Goal: Obtain resource: Download file/media

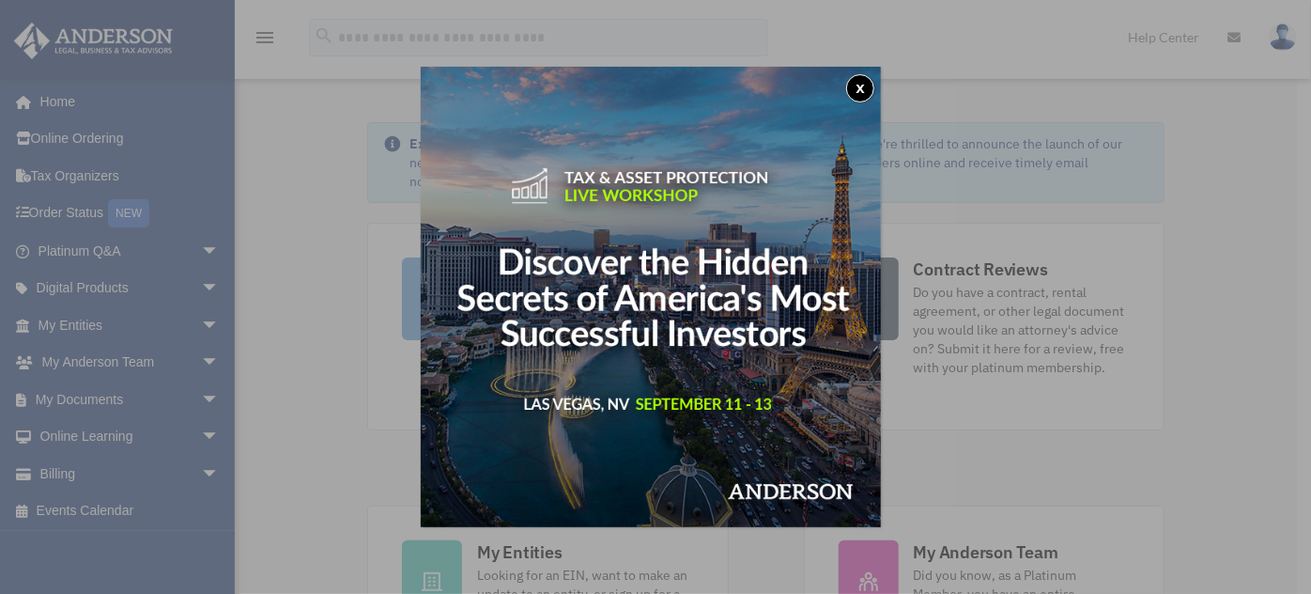
click at [871, 89] on button "x" at bounding box center [860, 88] width 28 height 28
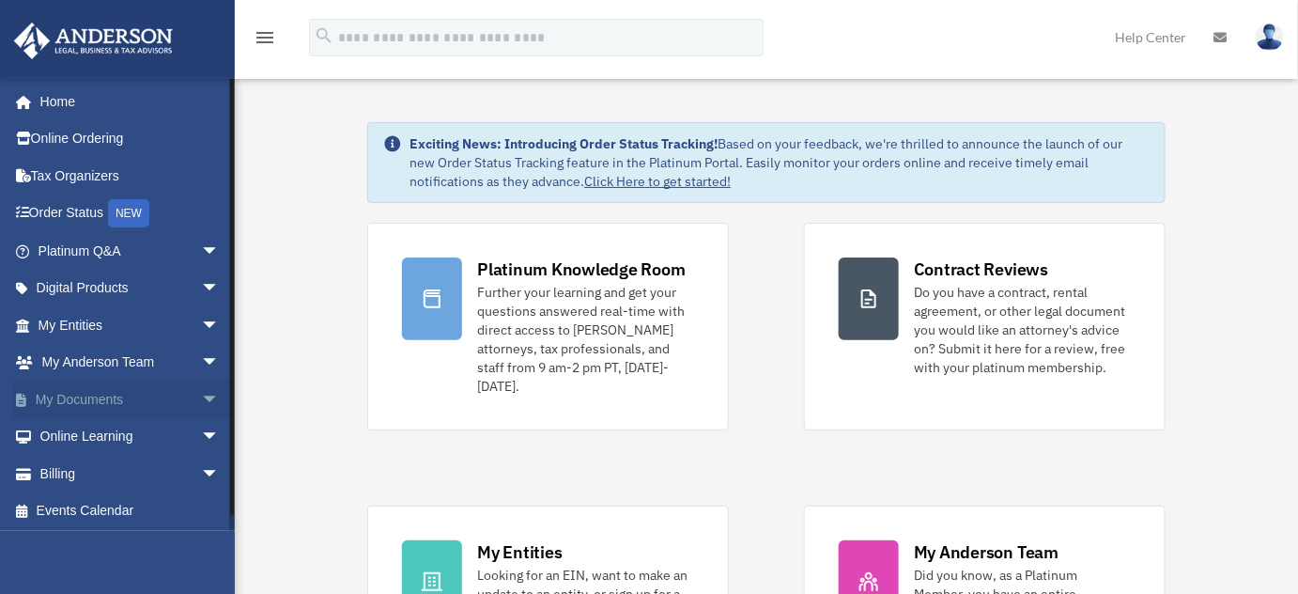
click at [99, 396] on link "My Documents arrow_drop_down" at bounding box center [130, 399] width 235 height 38
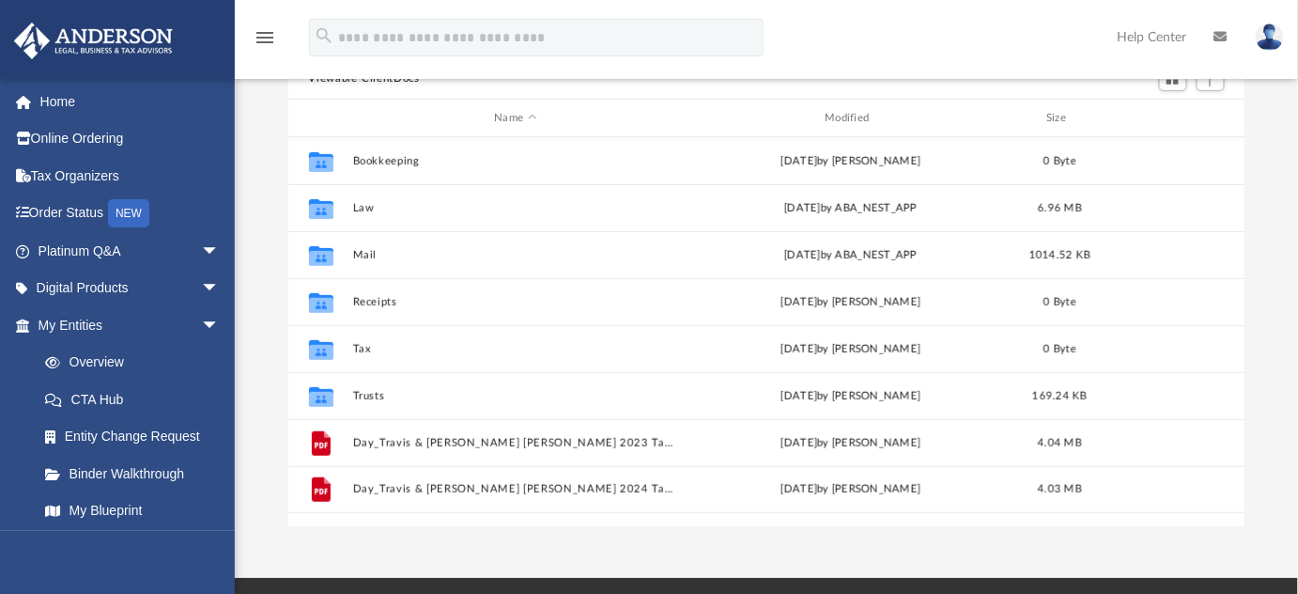
scroll to position [194, 0]
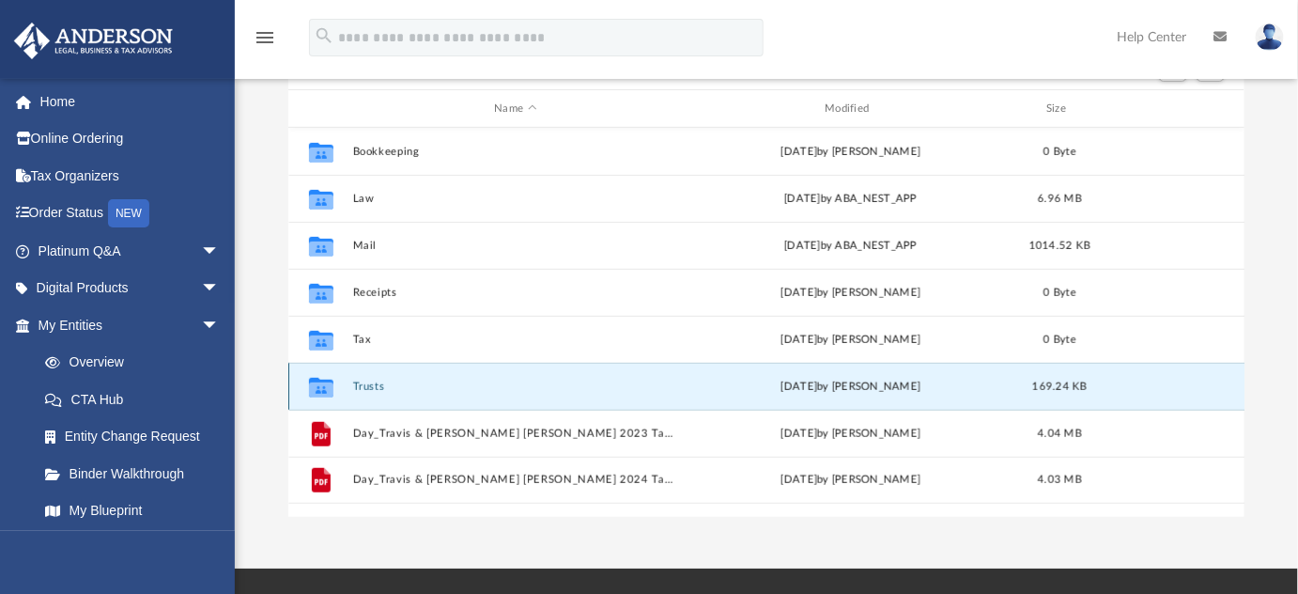
click at [378, 380] on button "Trusts" at bounding box center [515, 386] width 327 height 12
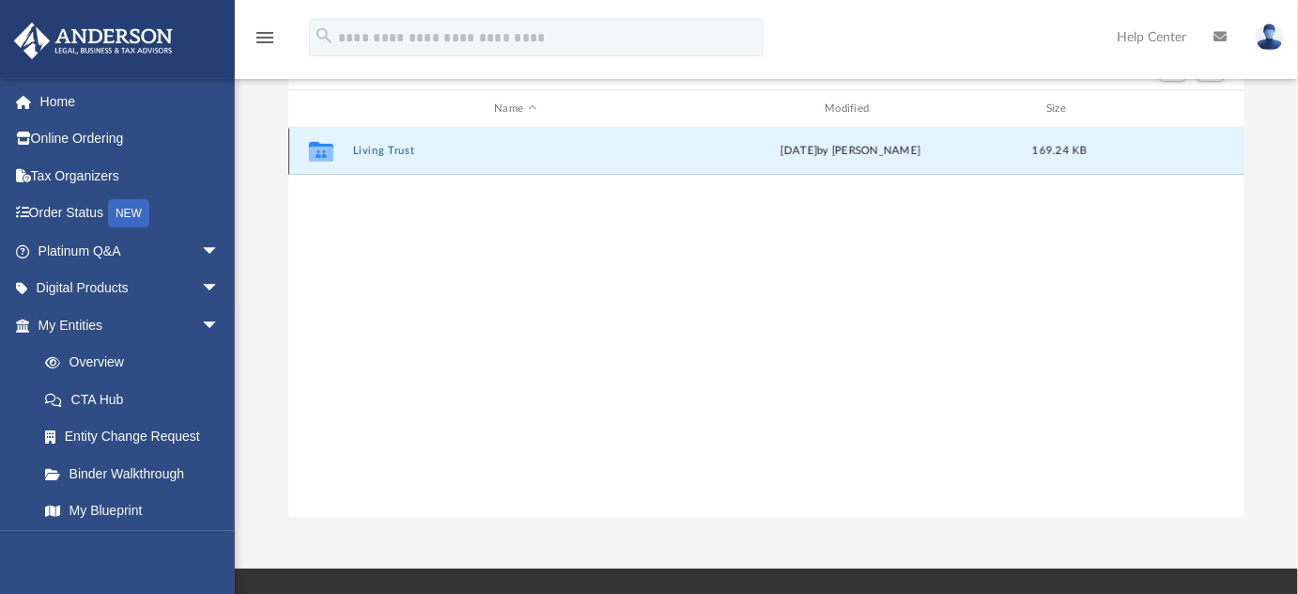
click at [393, 148] on button "Living Trust" at bounding box center [515, 151] width 327 height 12
click at [393, 148] on button "Living Trust Questionnaire - [PERSON_NAME] and [PERSON_NAME].pdf" at bounding box center [515, 151] width 327 height 12
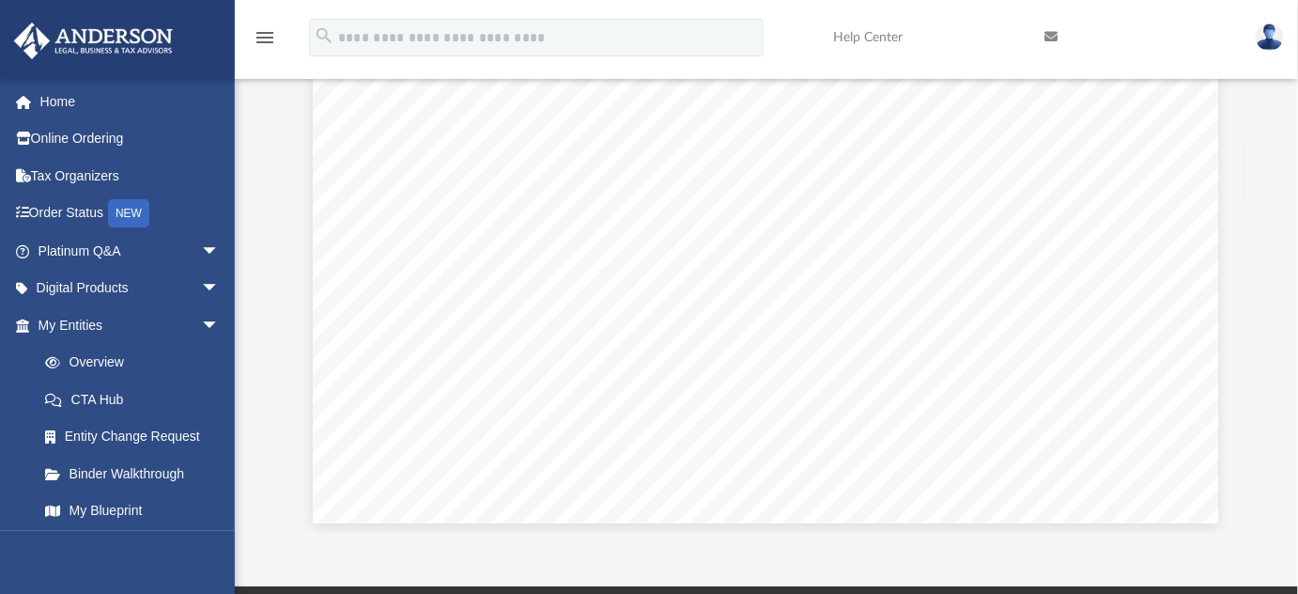
scroll to position [5519, 0]
click at [112, 255] on link "Platinum Q&A arrow_drop_down" at bounding box center [130, 251] width 235 height 38
click at [201, 252] on span "arrow_drop_down" at bounding box center [220, 251] width 38 height 39
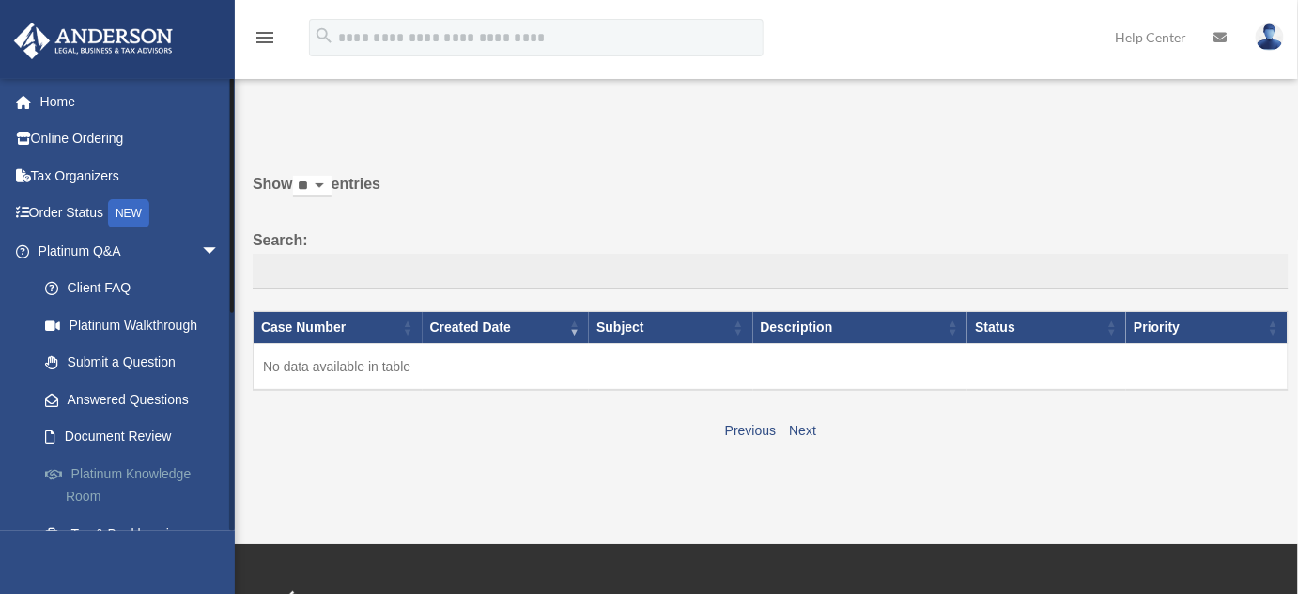
click at [95, 485] on link "Platinum Knowledge Room" at bounding box center [137, 485] width 222 height 60
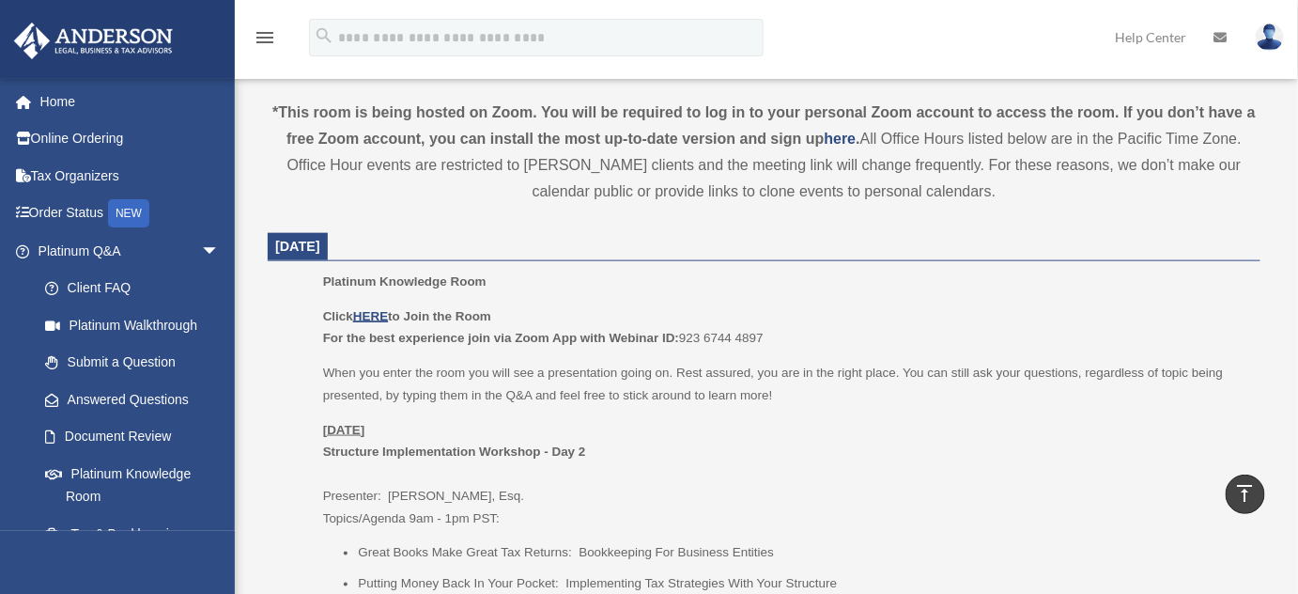
scroll to position [642, 0]
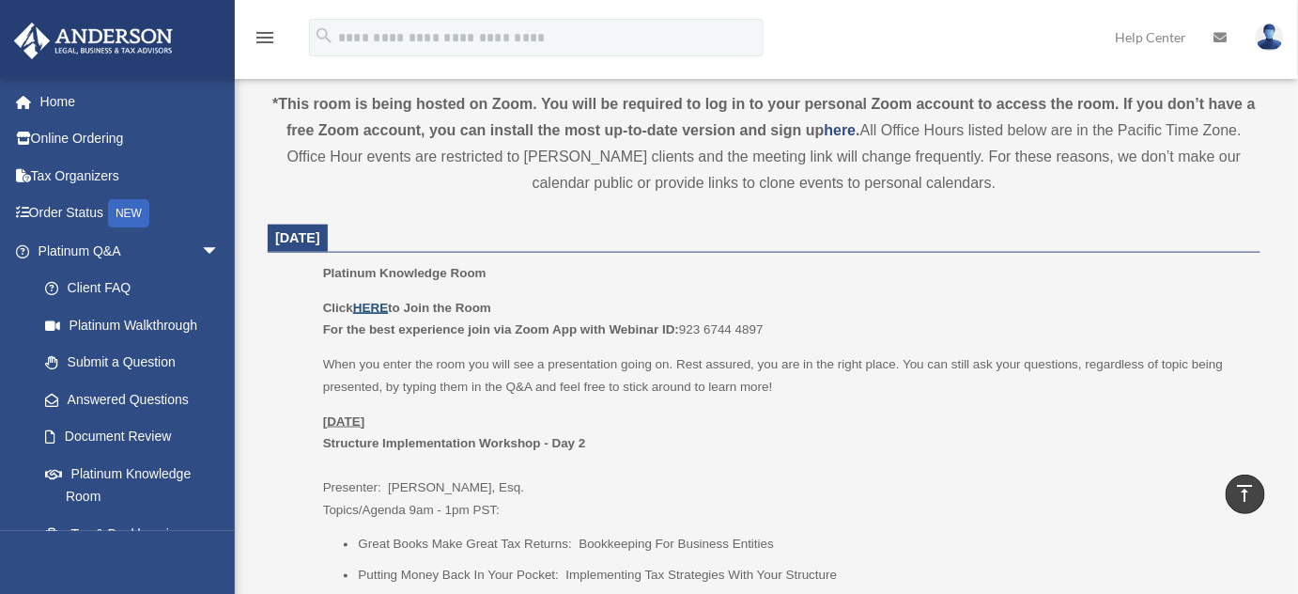
click at [376, 304] on u "HERE" at bounding box center [370, 308] width 35 height 14
click at [872, 402] on div "Click HERE to Join the Room For the best experience join via Zoom App with Webi…" at bounding box center [785, 458] width 924 height 322
click at [371, 307] on u "HERE" at bounding box center [370, 308] width 35 height 14
